Goal: Task Accomplishment & Management: Manage account settings

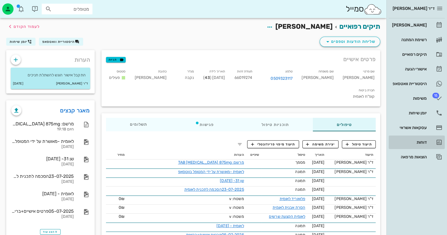
click at [436, 140] on icon at bounding box center [438, 142] width 7 height 7
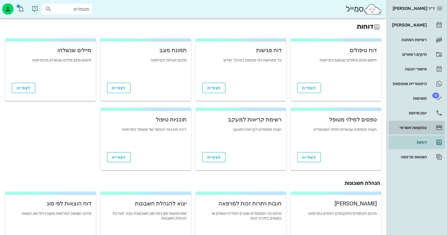
click at [421, 130] on div "עסקאות אשראי" at bounding box center [409, 127] width 36 height 9
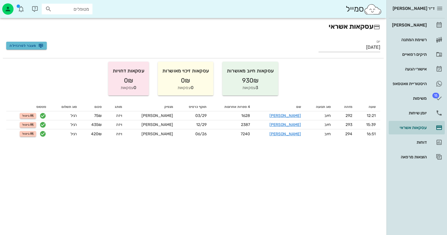
click at [31, 45] on span "מעבר לטרנזילה" at bounding box center [27, 45] width 34 height 5
click at [408, 117] on div "יומן שיחות" at bounding box center [409, 112] width 36 height 9
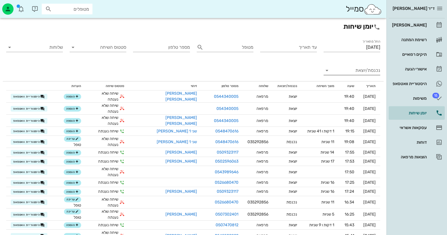
click at [348, 72] on input "נכנסת/יוצאת" at bounding box center [356, 70] width 48 height 9
click at [348, 72] on div "נכנסת" at bounding box center [351, 75] width 57 height 14
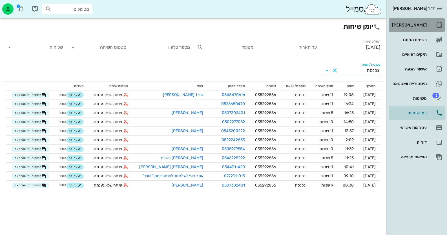
click at [406, 23] on div "[PERSON_NAME]" at bounding box center [409, 25] width 36 height 5
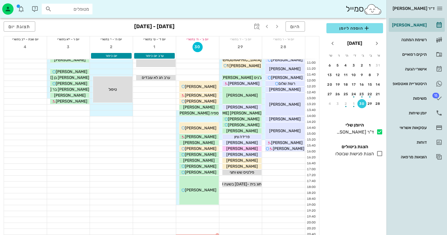
scroll to position [66, 0]
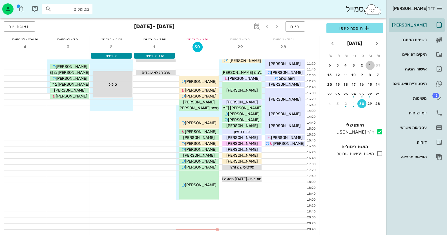
click at [372, 65] on div "1" at bounding box center [369, 65] width 9 height 4
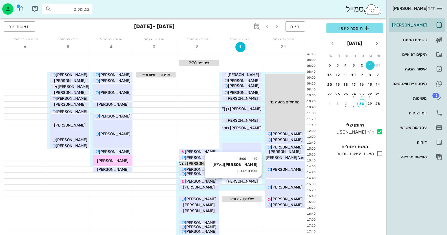
scroll to position [10, 0]
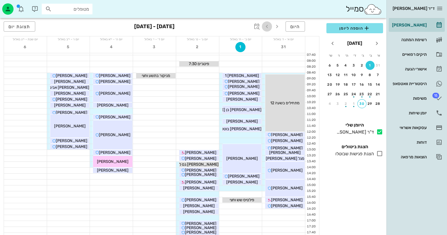
click at [268, 26] on icon "button" at bounding box center [266, 26] width 7 height 7
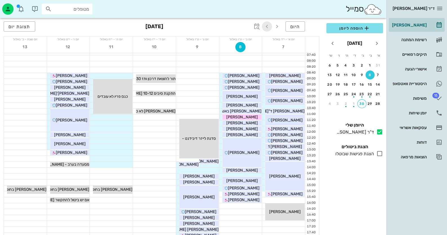
click at [266, 26] on icon "button" at bounding box center [266, 26] width 7 height 7
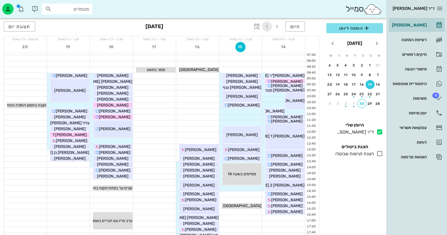
click at [266, 26] on icon "button" at bounding box center [266, 26] width 7 height 7
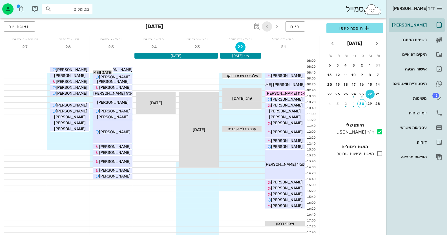
click at [266, 28] on icon "button" at bounding box center [266, 26] width 7 height 7
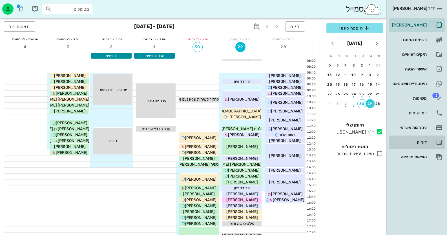
click at [411, 143] on div "דוחות" at bounding box center [409, 142] width 36 height 5
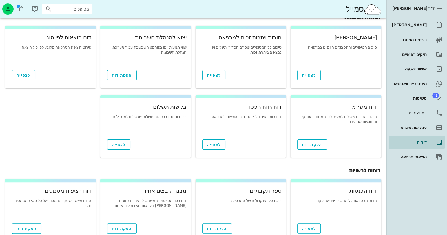
scroll to position [181, 0]
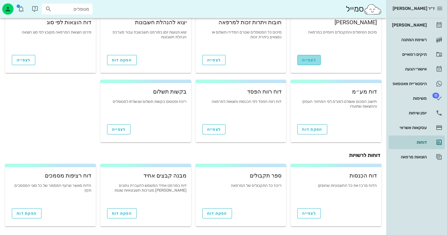
click at [311, 59] on span "לצפייה" at bounding box center [309, 60] width 14 height 5
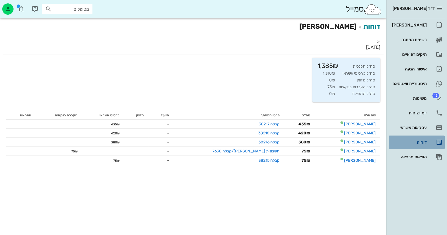
click at [423, 141] on div "דוחות" at bounding box center [409, 142] width 36 height 5
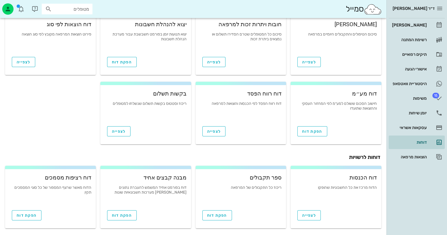
scroll to position [181, 0]
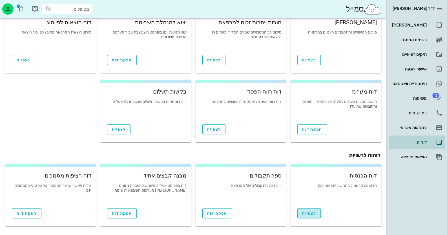
click at [308, 211] on span "לצפייה" at bounding box center [309, 213] width 14 height 5
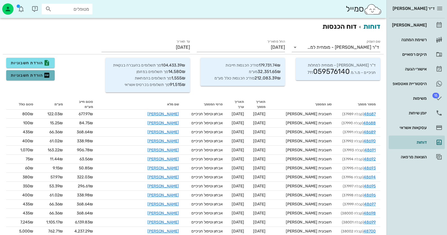
click at [34, 74] on span "הורדת חשבוניות" at bounding box center [30, 75] width 39 height 7
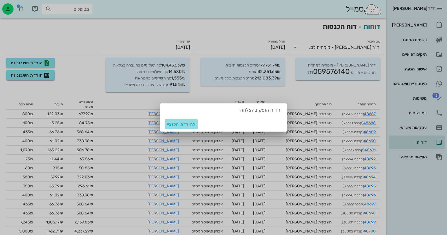
click at [186, 124] on span "להורדת הקובץ" at bounding box center [181, 124] width 29 height 5
